Goal: Check status

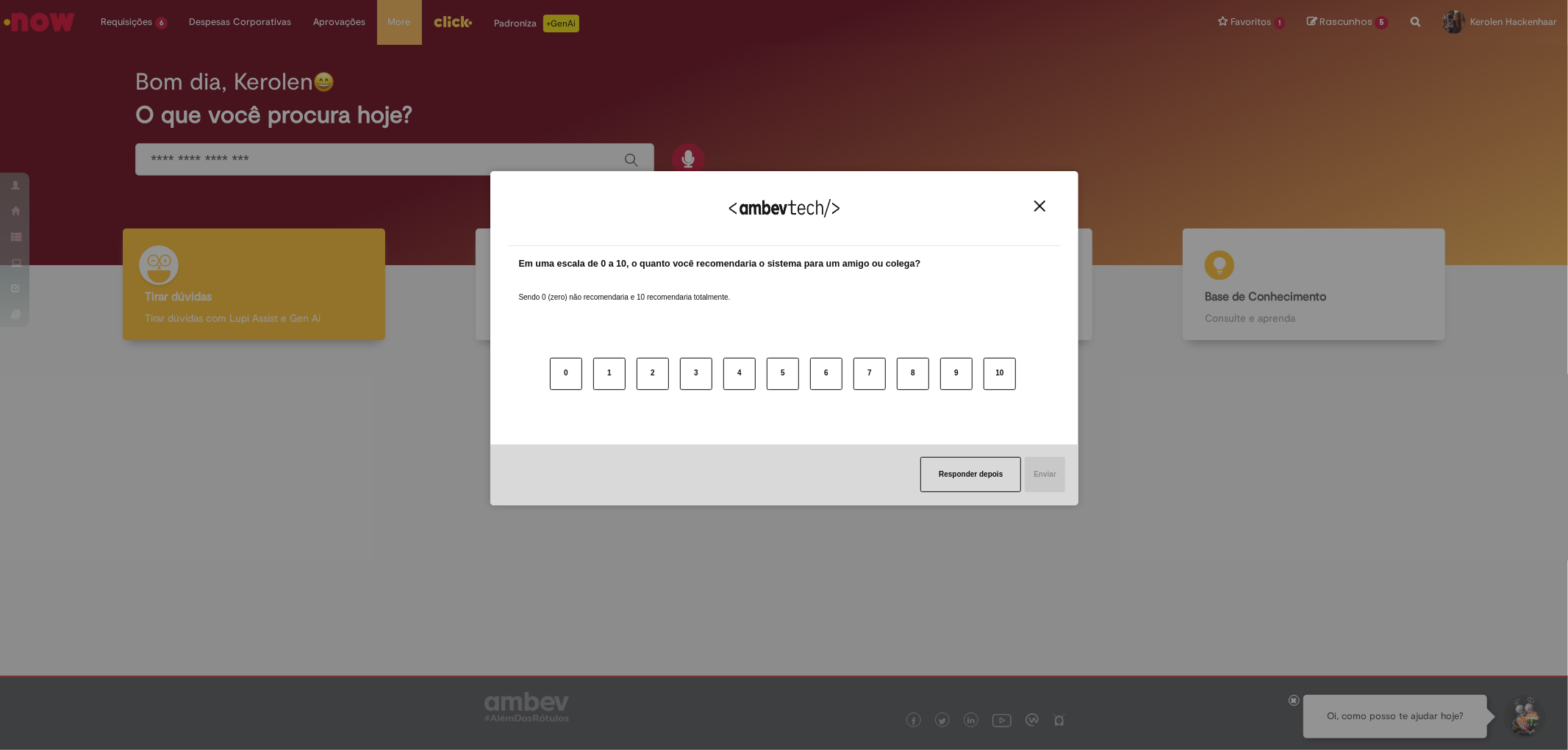
click at [1038, 202] on img "Close" at bounding box center [1039, 205] width 11 height 11
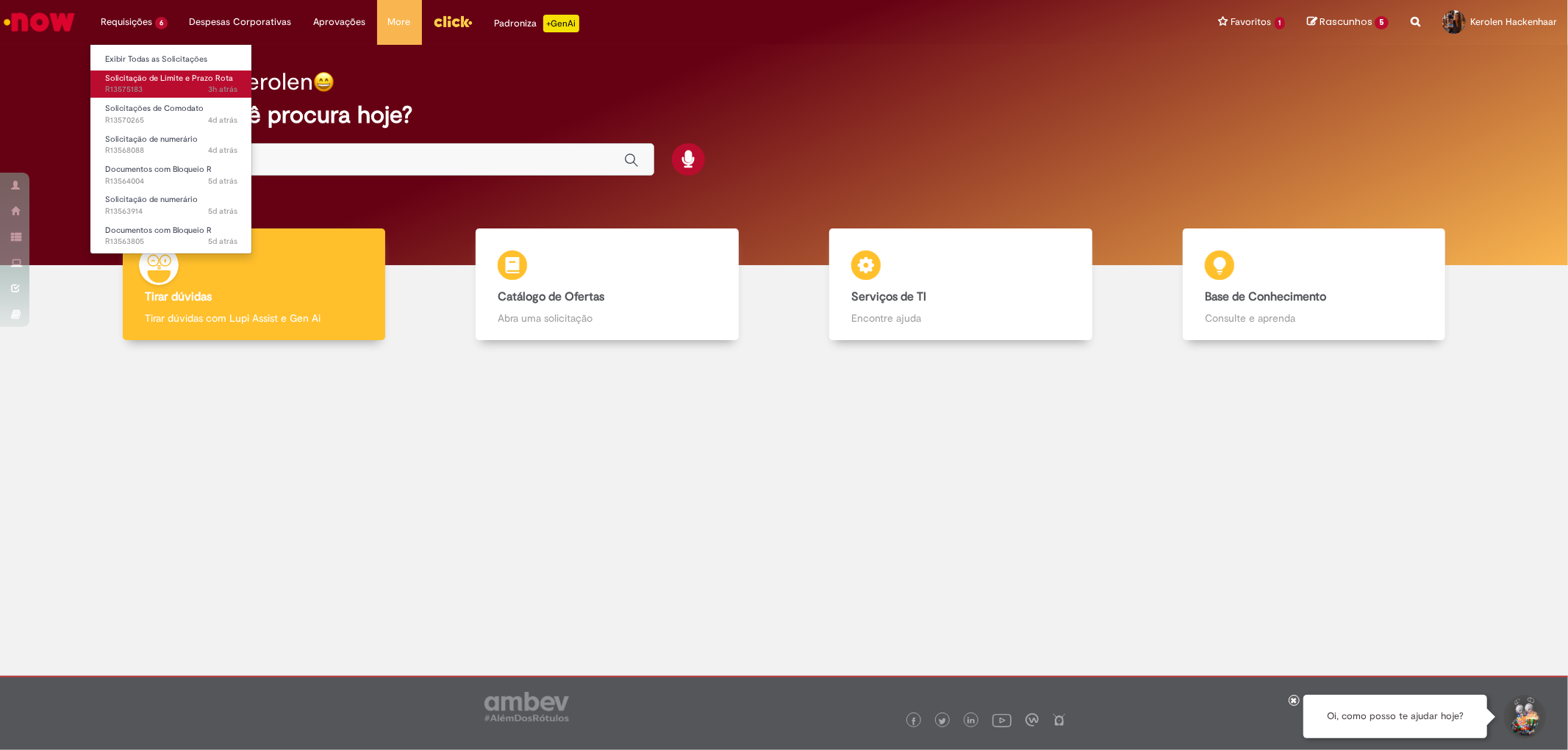
click at [189, 86] on span "3h atrás 3 horas atrás R13575183" at bounding box center [171, 89] width 133 height 12
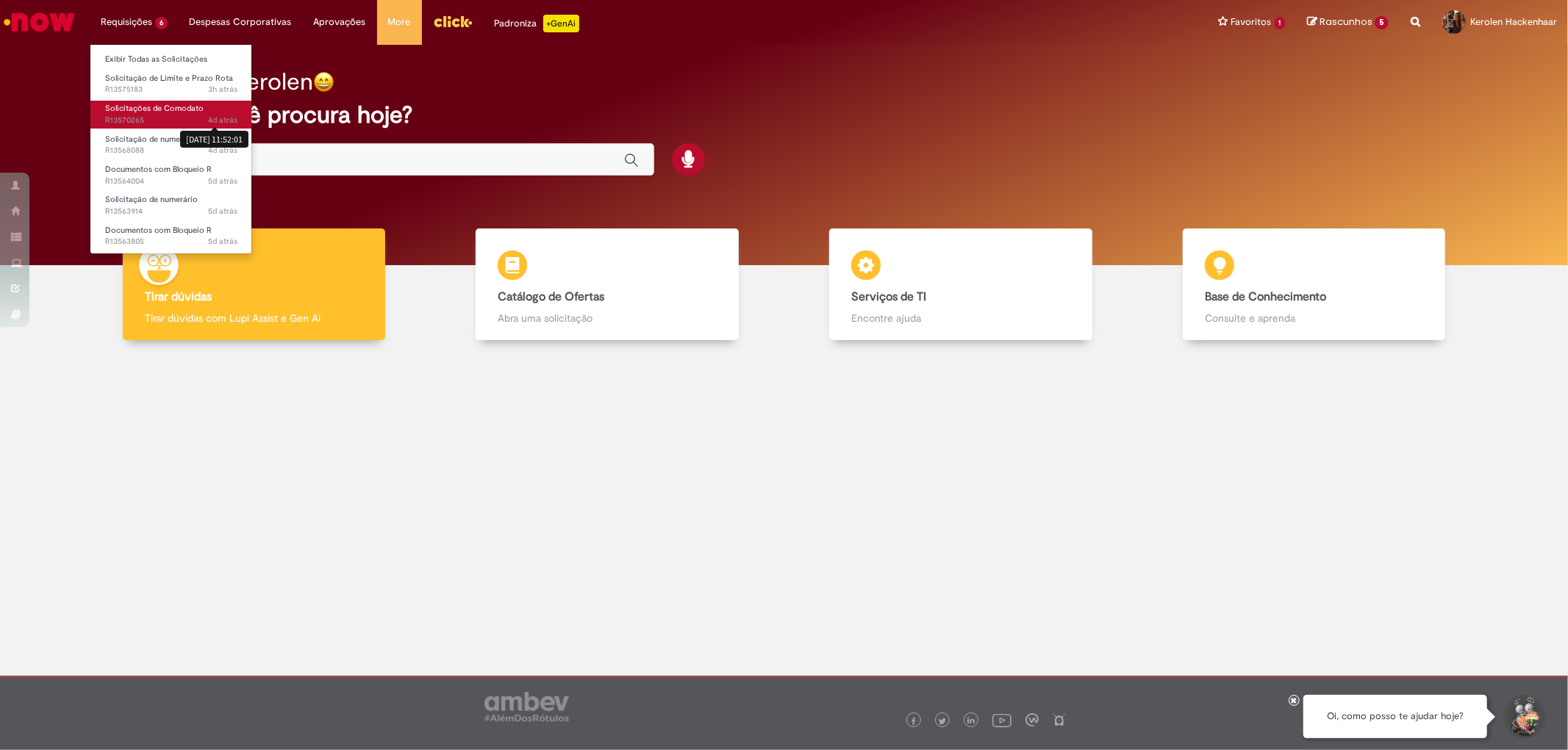
click at [209, 120] on span "4d atrás" at bounding box center [223, 120] width 29 height 11
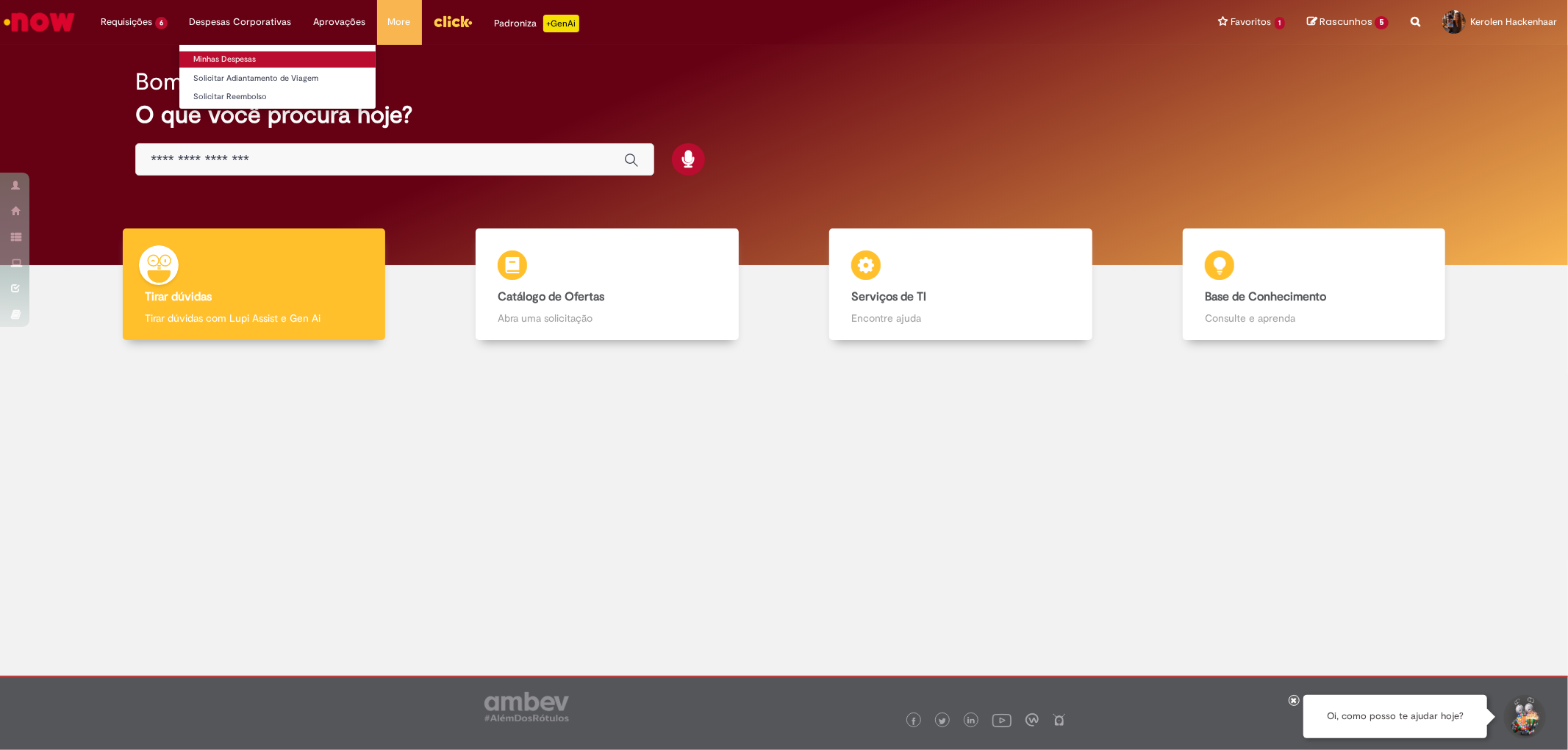
click at [259, 62] on link "Minhas Despesas" at bounding box center [278, 59] width 196 height 16
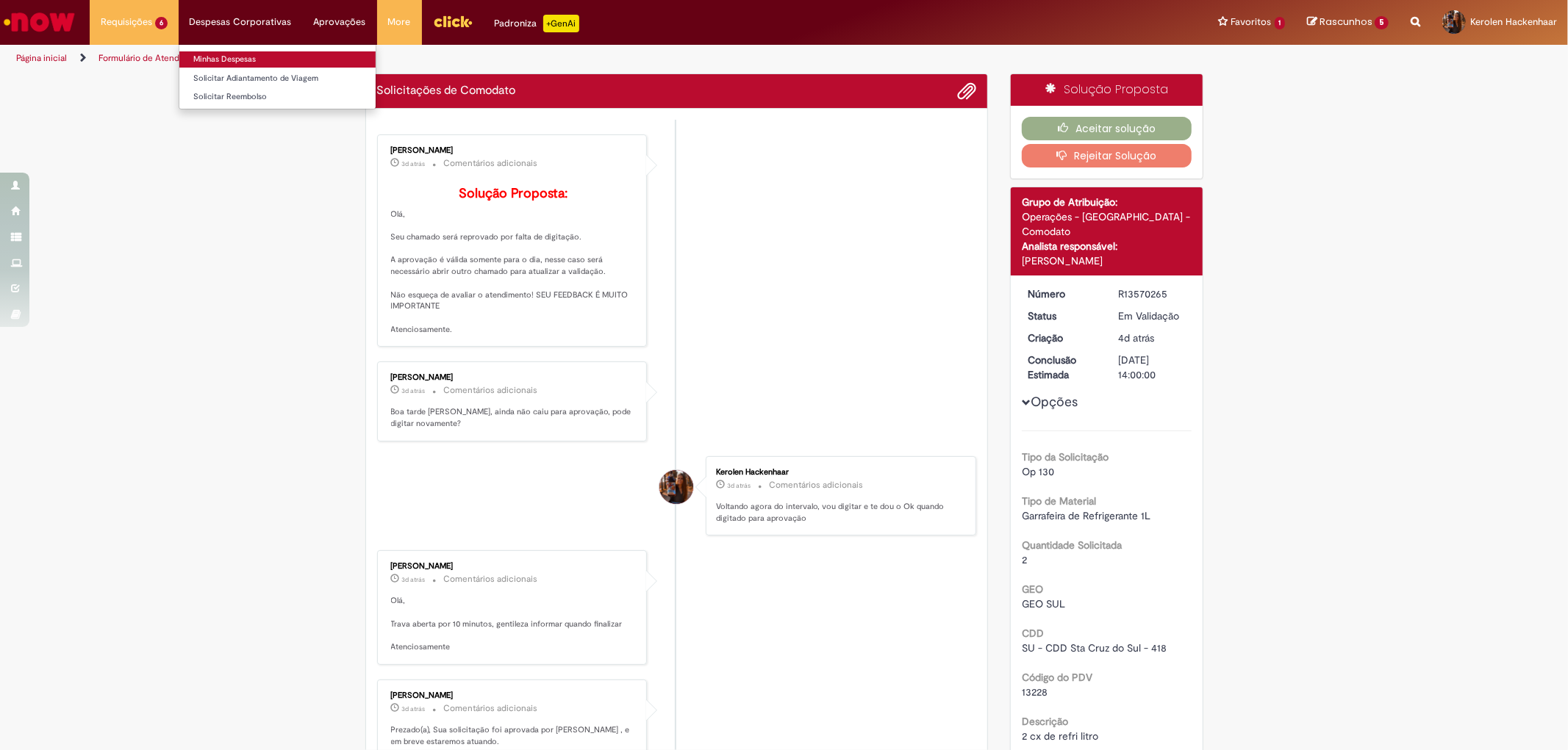
click at [257, 59] on link "Minhas Despesas" at bounding box center [278, 59] width 196 height 16
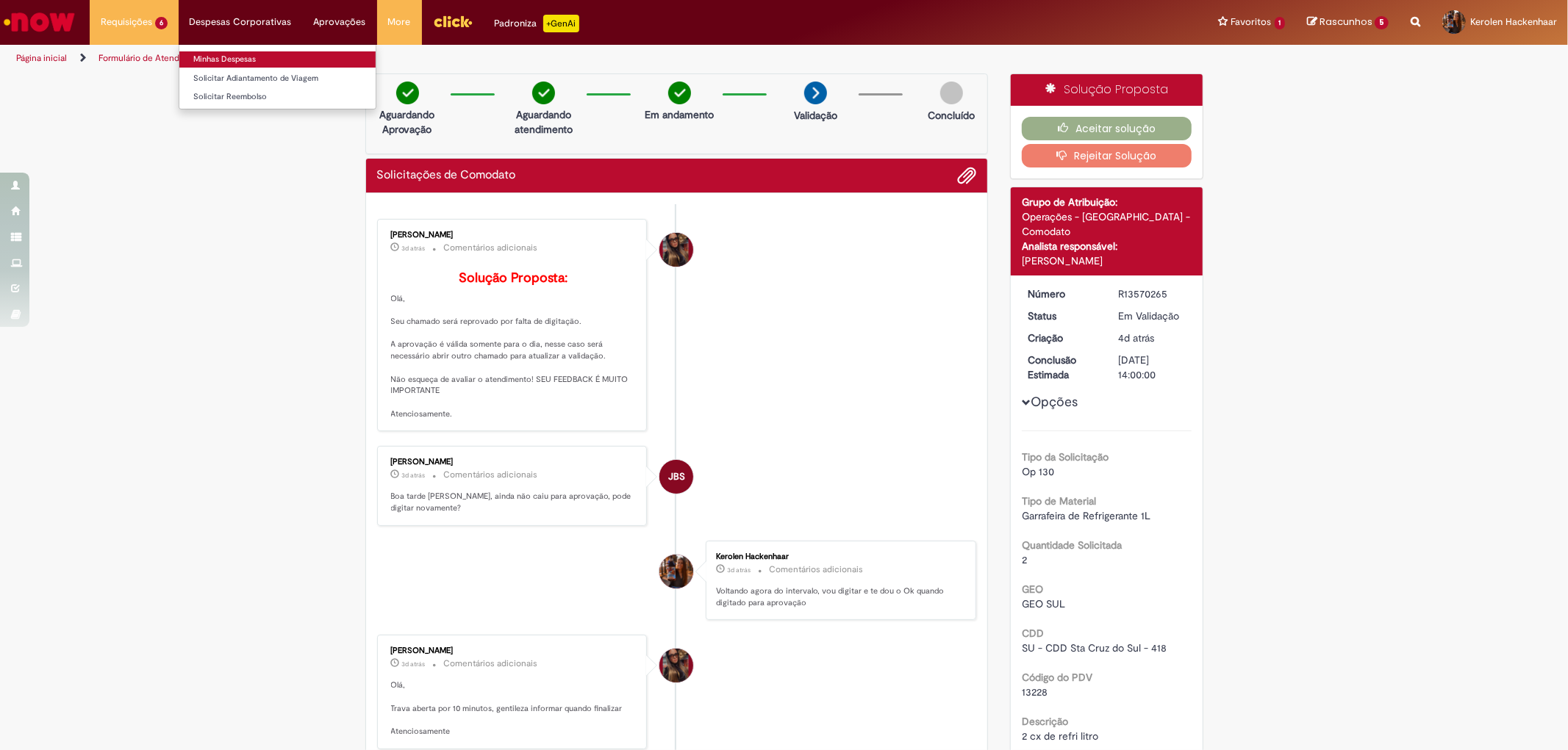
click at [267, 55] on link "Minhas Despesas" at bounding box center [278, 59] width 196 height 16
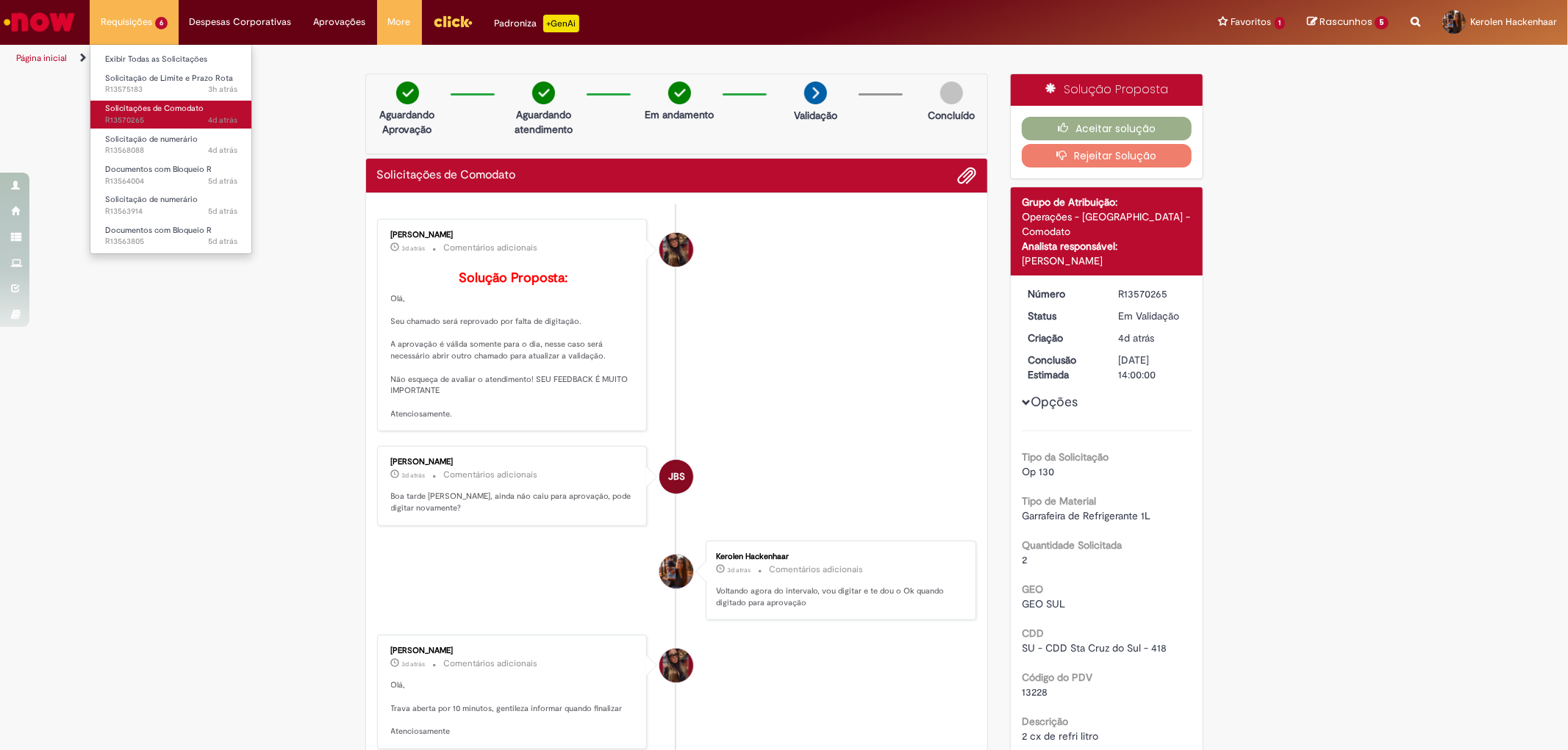
click at [156, 106] on span "Solicitações de Comodato" at bounding box center [154, 108] width 98 height 11
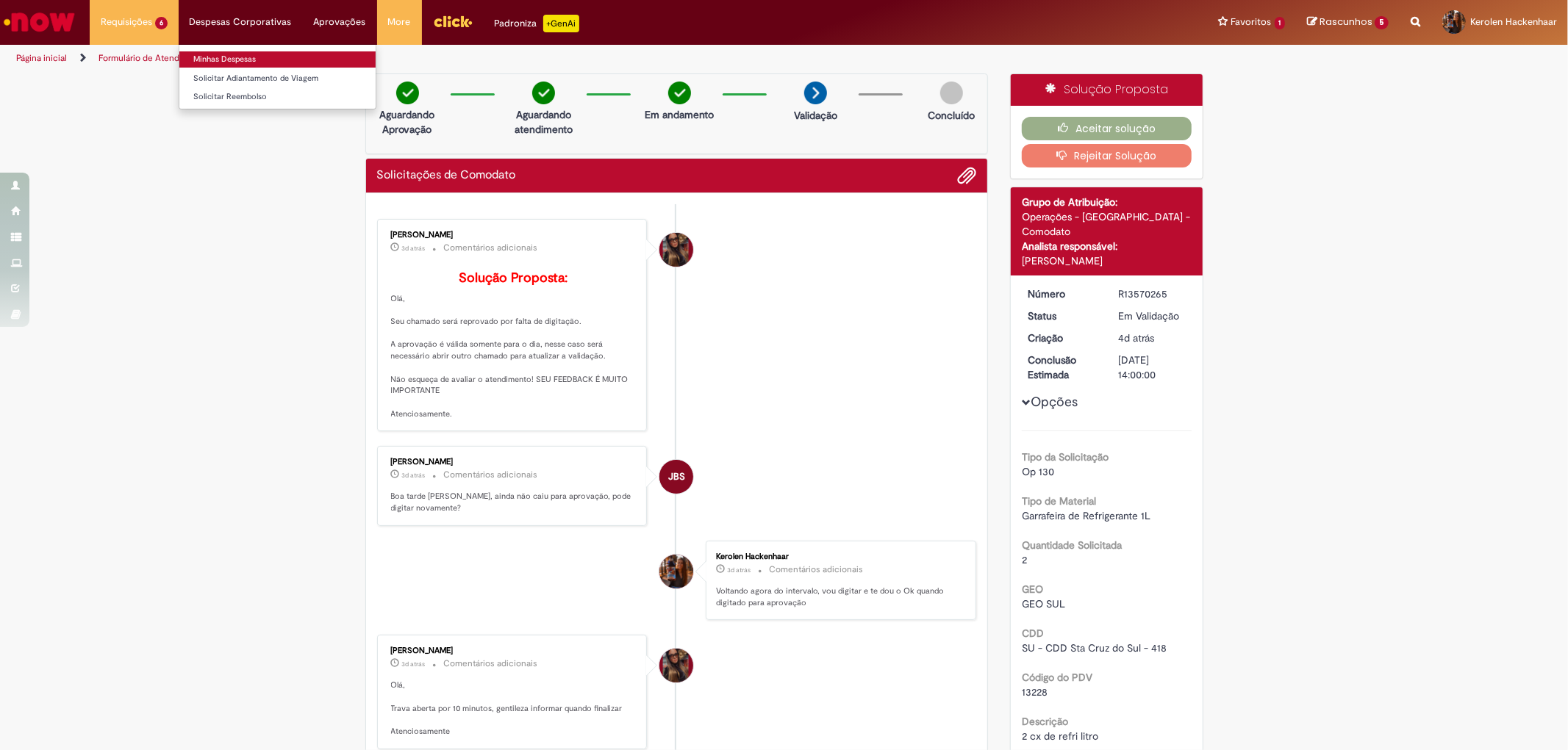
click at [251, 54] on link "Minhas Despesas" at bounding box center [278, 59] width 196 height 16
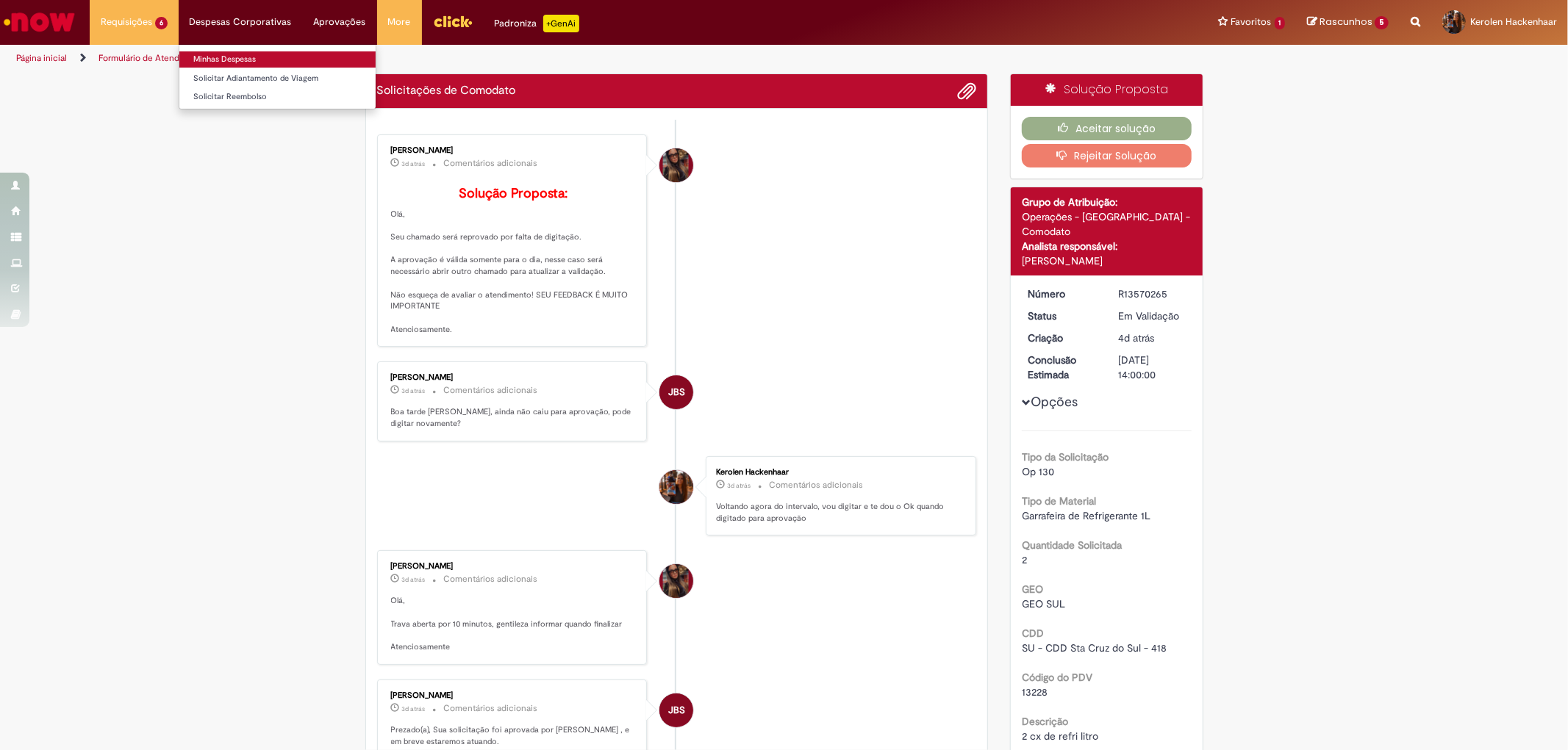
click at [267, 60] on link "Minhas Despesas" at bounding box center [278, 59] width 196 height 16
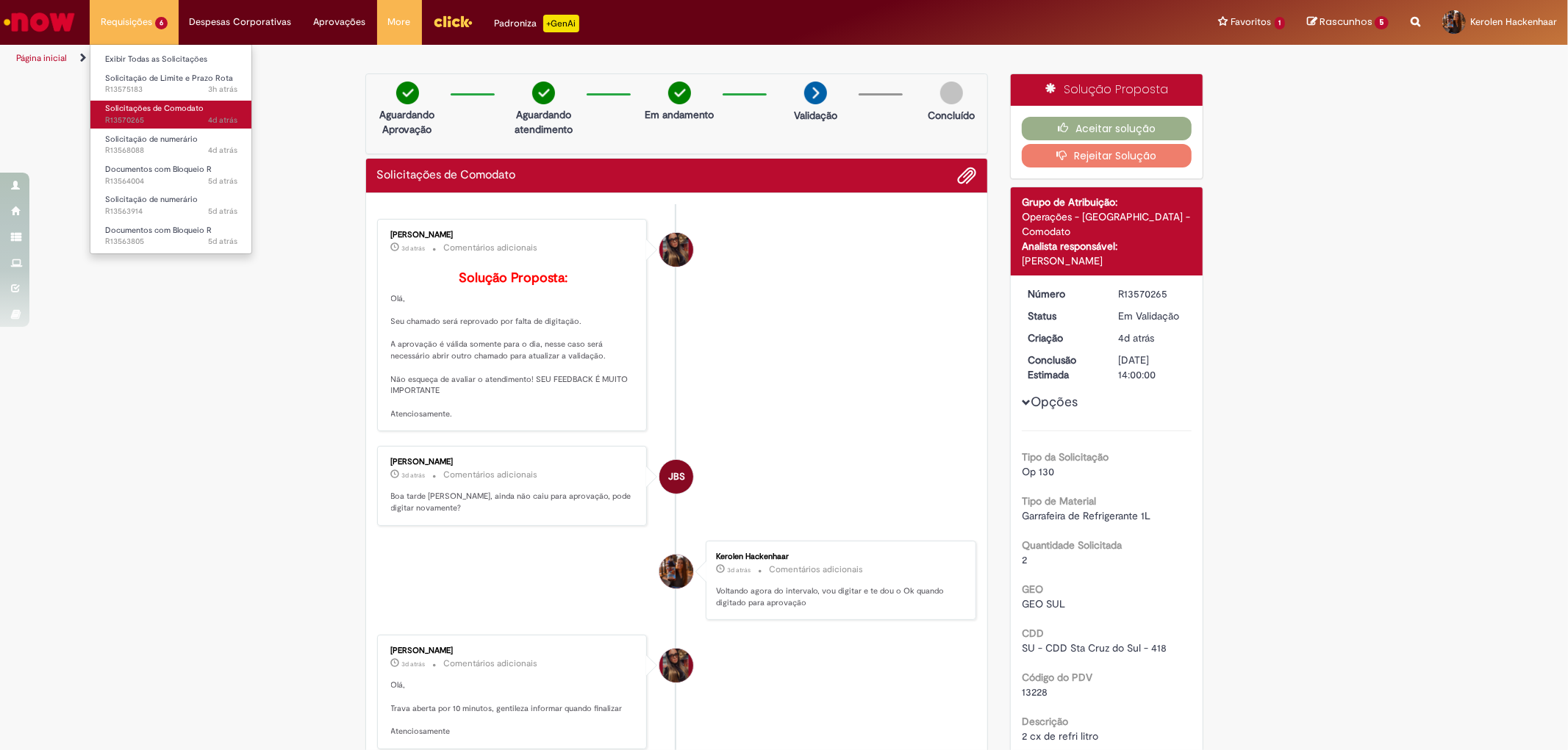
click at [202, 108] on link "Solicitações de Comodato 4d atrás 4 dias atrás R13570265" at bounding box center [171, 115] width 162 height 27
click at [211, 134] on link "Solicitação de numerário 4d atrás 4 dias atrás R13568088" at bounding box center [171, 145] width 162 height 27
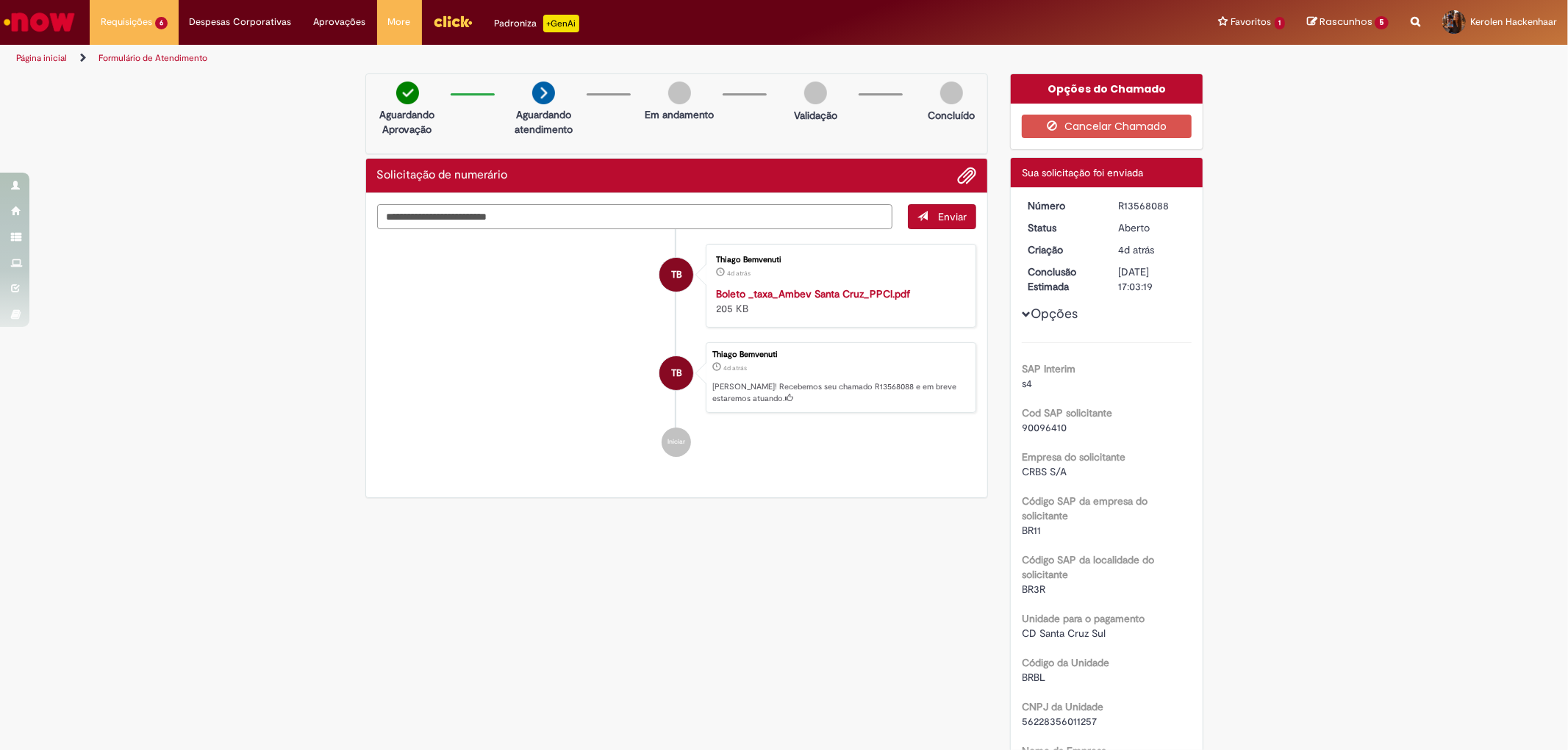
click at [516, 223] on textarea "Digite sua mensagem aqui..." at bounding box center [634, 216] width 515 height 25
drag, startPoint x: 703, startPoint y: 215, endPoint x: 236, endPoint y: 159, distance: 470.3
type textarea "**********"
drag, startPoint x: 680, startPoint y: 215, endPoint x: 142, endPoint y: 177, distance: 539.3
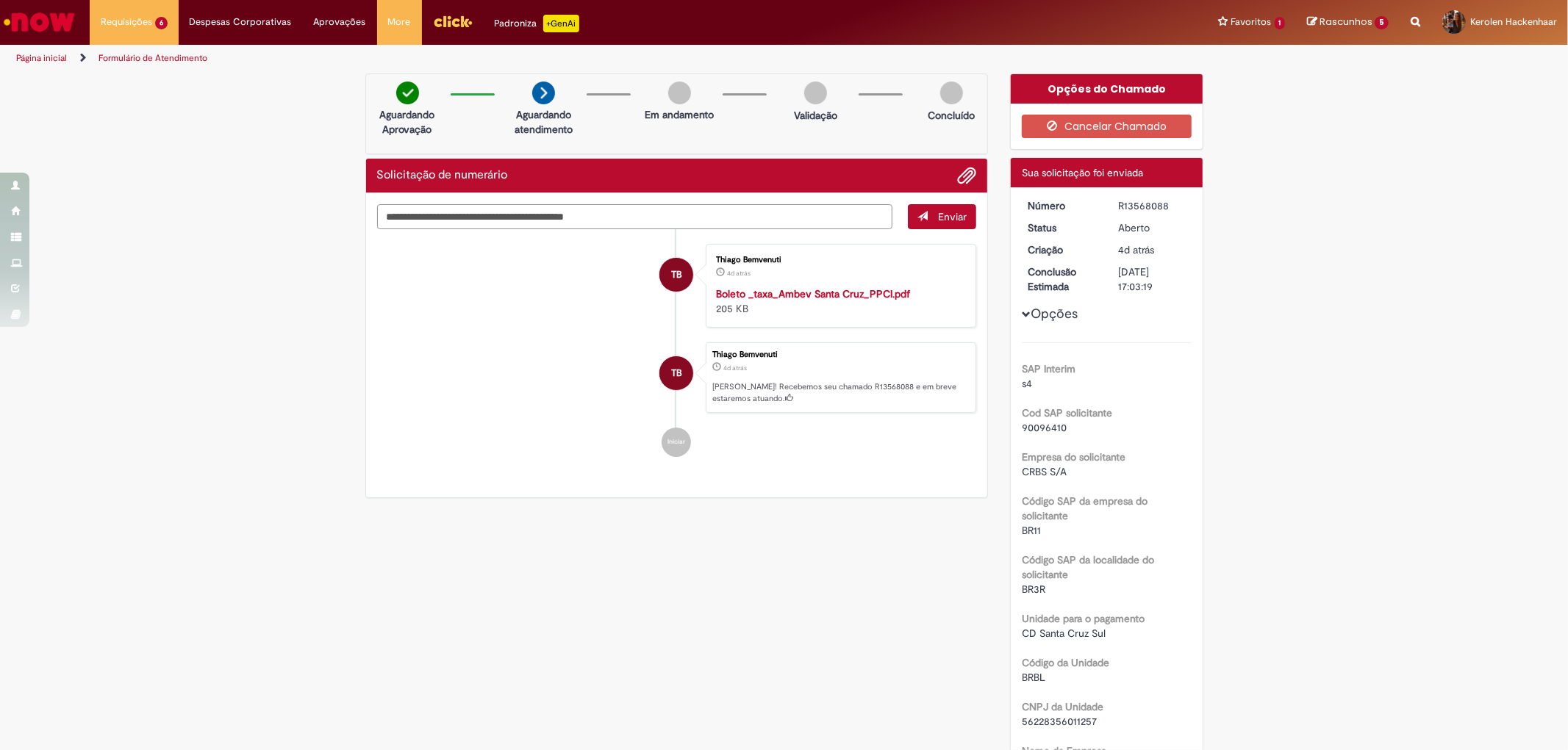
click at [813, 293] on strong "Boleto _taxa_Ambev Santa Cruz_PPCI.pdf" at bounding box center [813, 294] width 194 height 13
